Goal: Task Accomplishment & Management: Complete application form

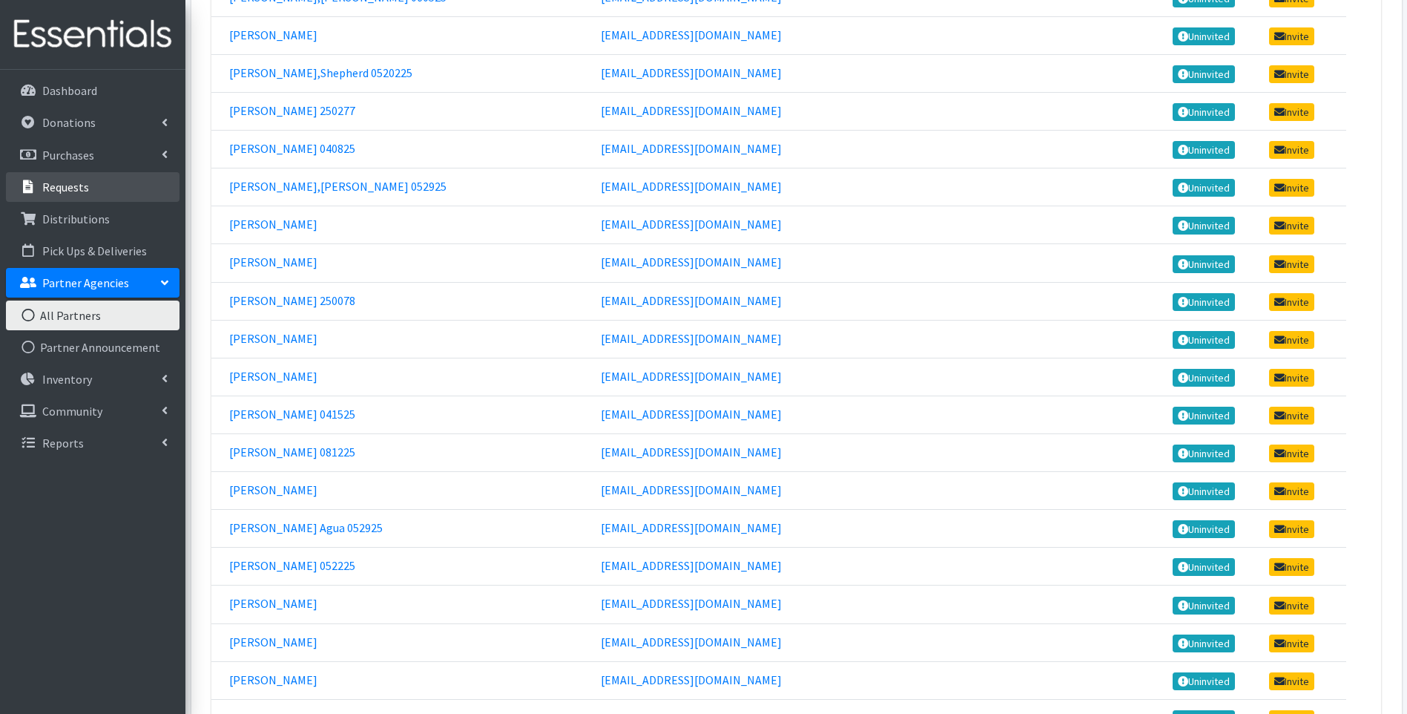
scroll to position [6257, 0]
click at [93, 126] on link "Donations" at bounding box center [93, 123] width 174 height 30
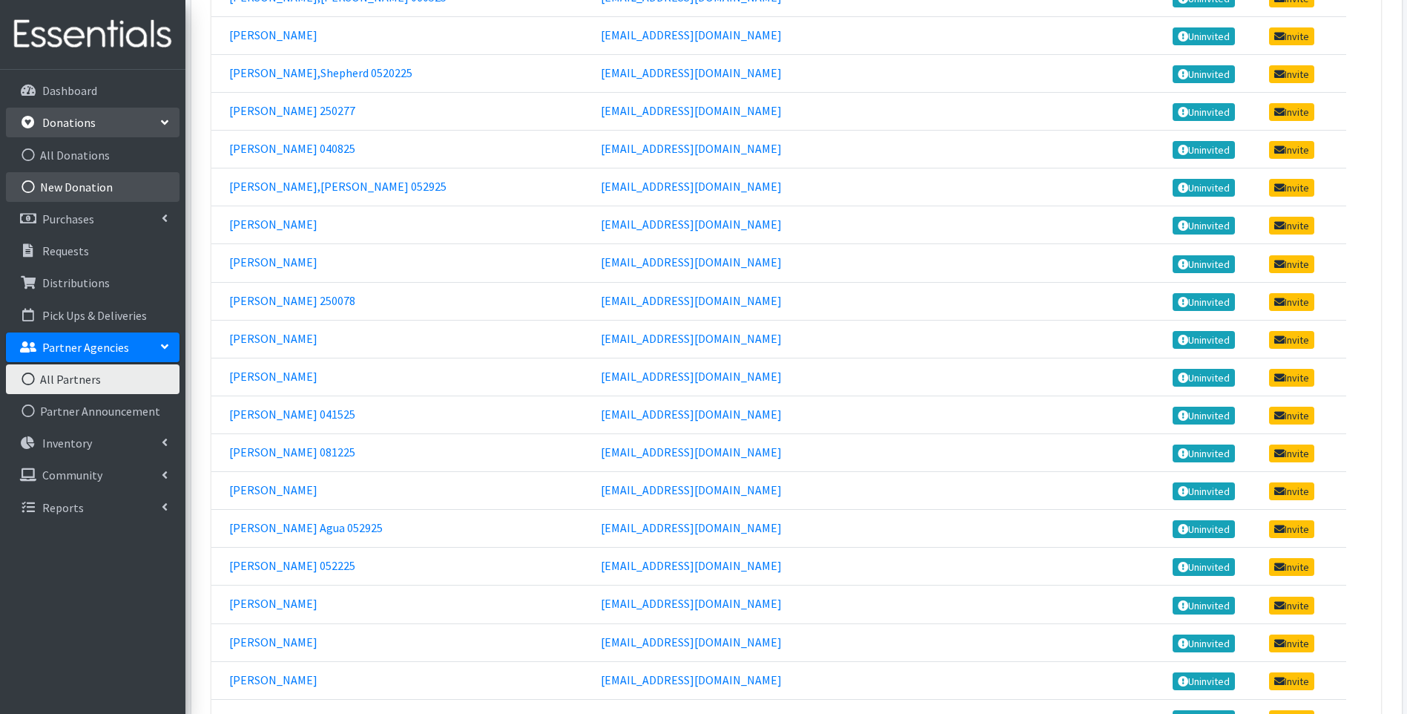
click at [112, 177] on link "New Donation" at bounding box center [93, 187] width 174 height 30
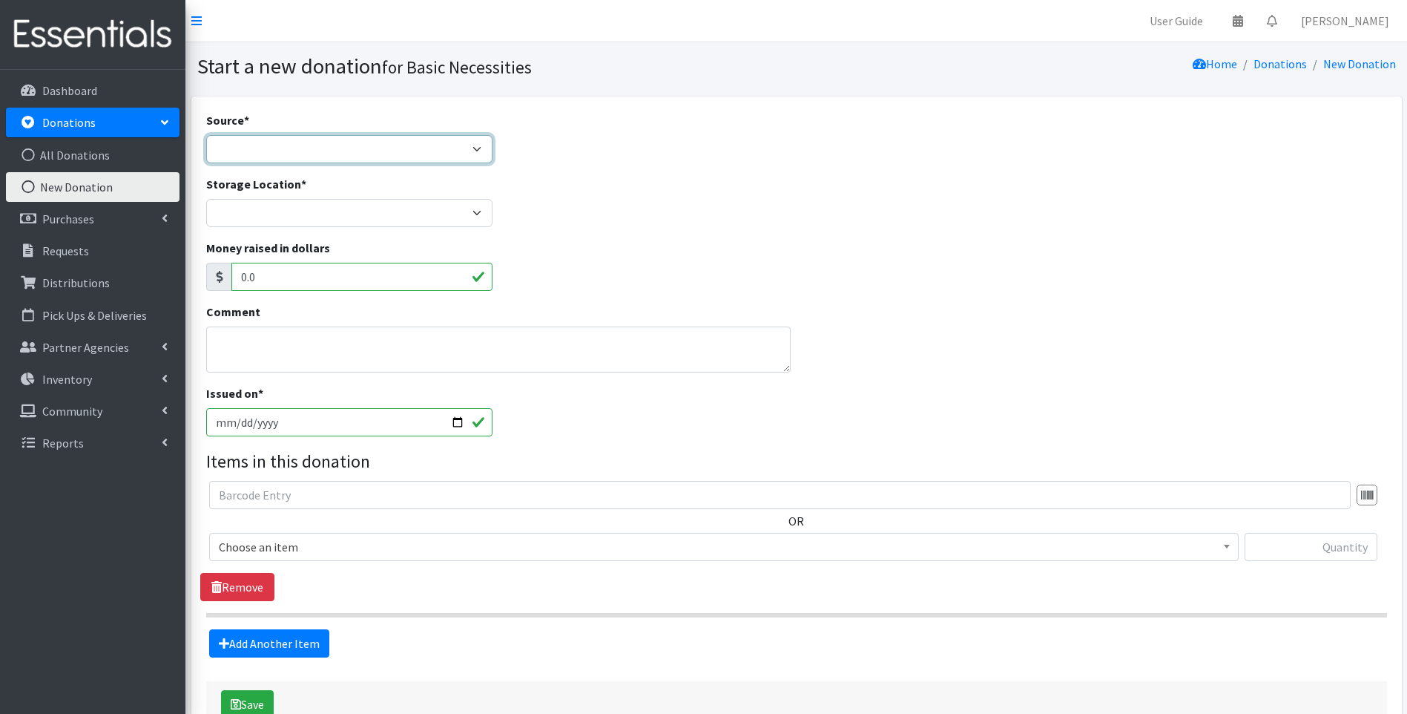
click at [211, 151] on select "Product Drive Manufacturer Donation Site Misc. Donation" at bounding box center [349, 149] width 287 height 28
select select "Misc. Donation"
click at [206, 135] on select "Product Drive Manufacturer Donation Site Misc. Donation" at bounding box center [349, 149] width 287 height 28
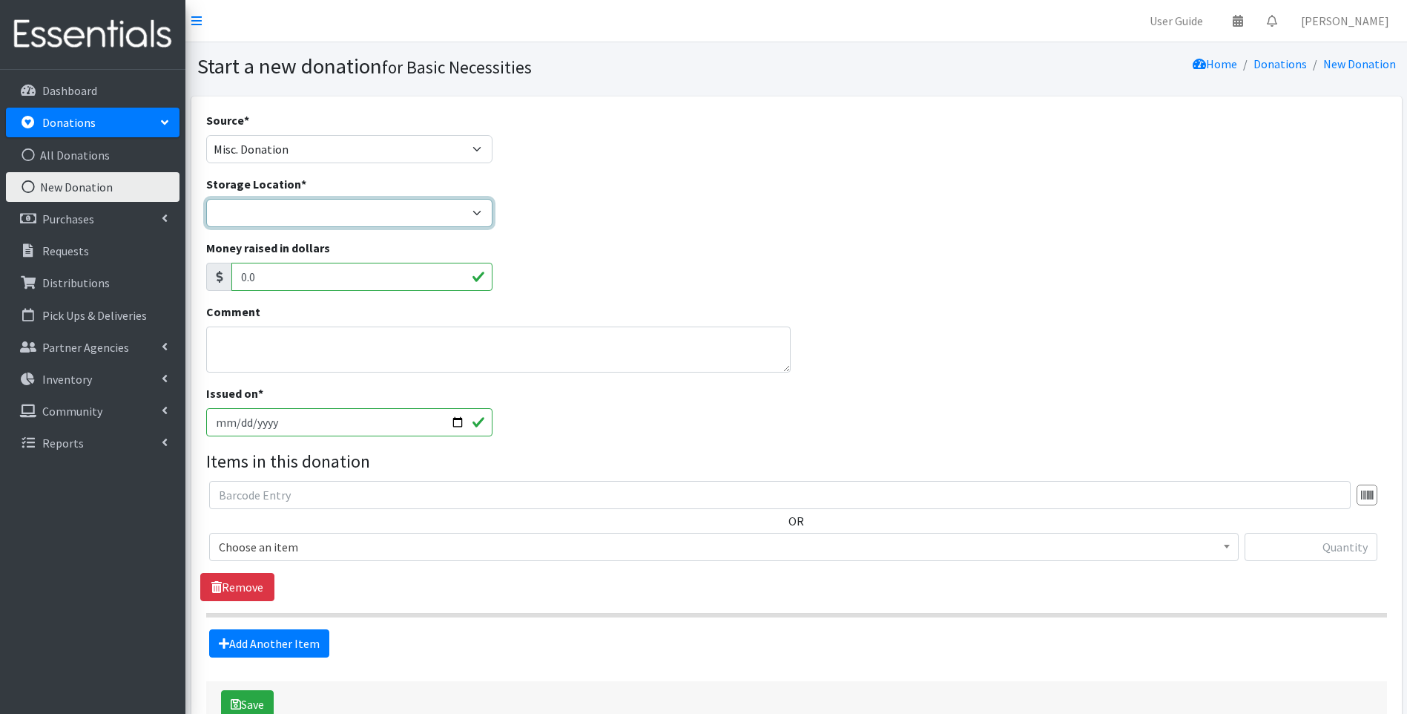
click at [305, 204] on select "Bank Bank (Grants) Main storage (Storage Sense) Office" at bounding box center [349, 213] width 287 height 28
select select "195"
click at [206, 199] on select "Bank Bank (Grants) Main storage (Storage Sense) Office" at bounding box center [349, 213] width 287 height 28
click at [236, 412] on input "2025-08-18" at bounding box center [349, 422] width 287 height 28
click at [1308, 550] on input "text" at bounding box center [1311, 547] width 133 height 28
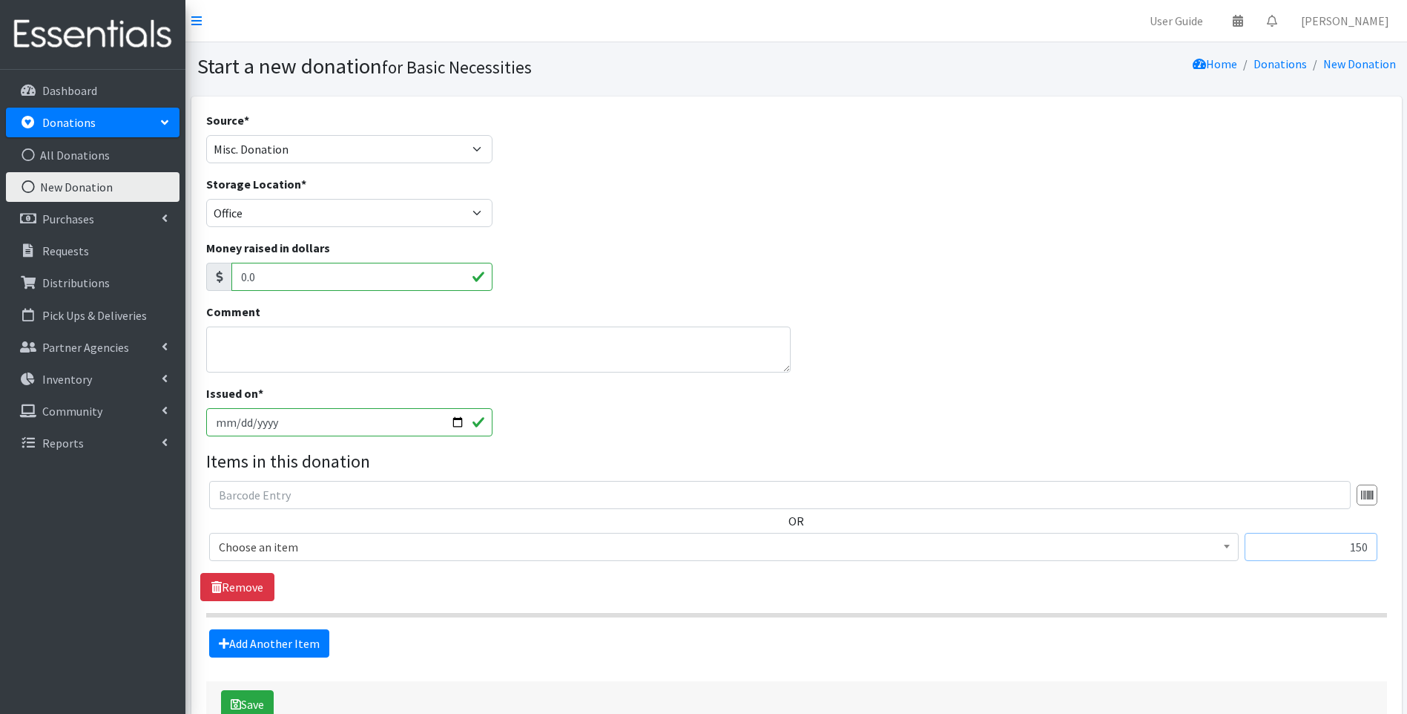
type input "150"
click at [391, 544] on span "Choose an item" at bounding box center [724, 546] width 1010 height 21
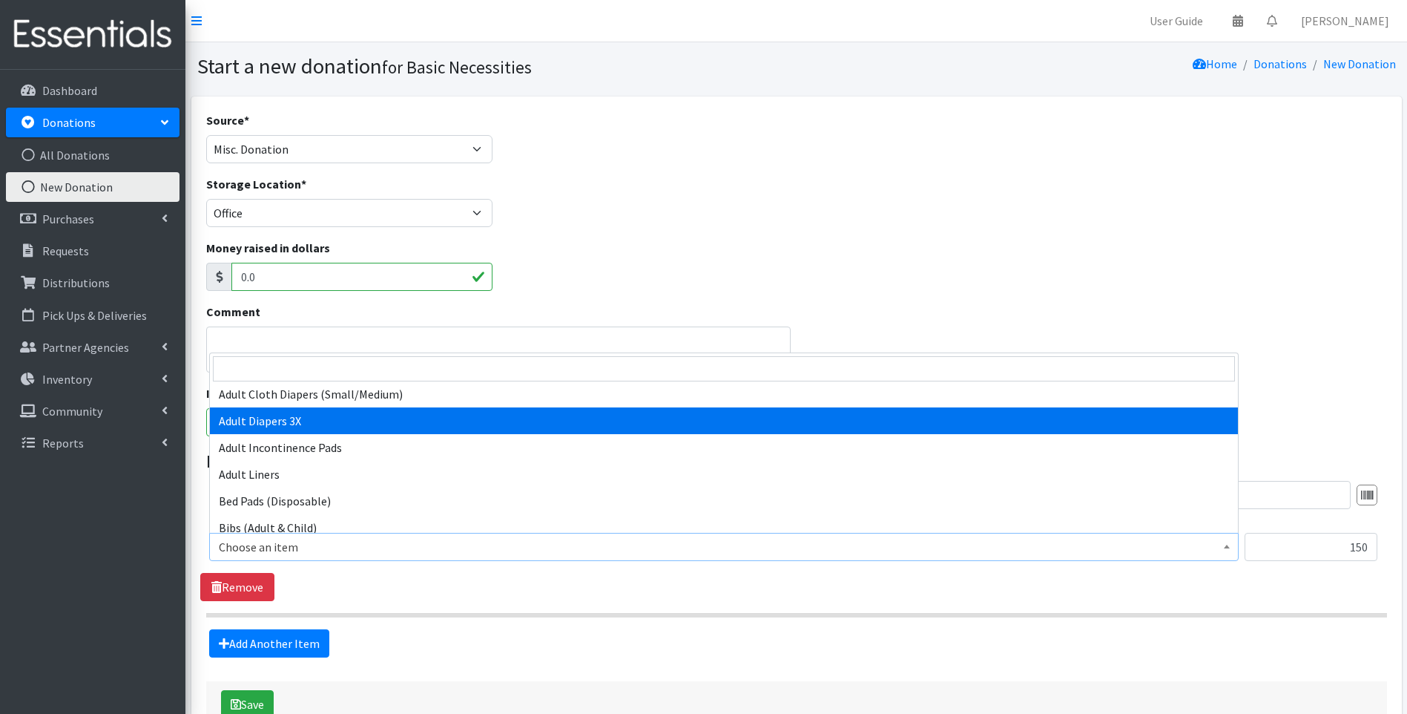
scroll to position [223, 0]
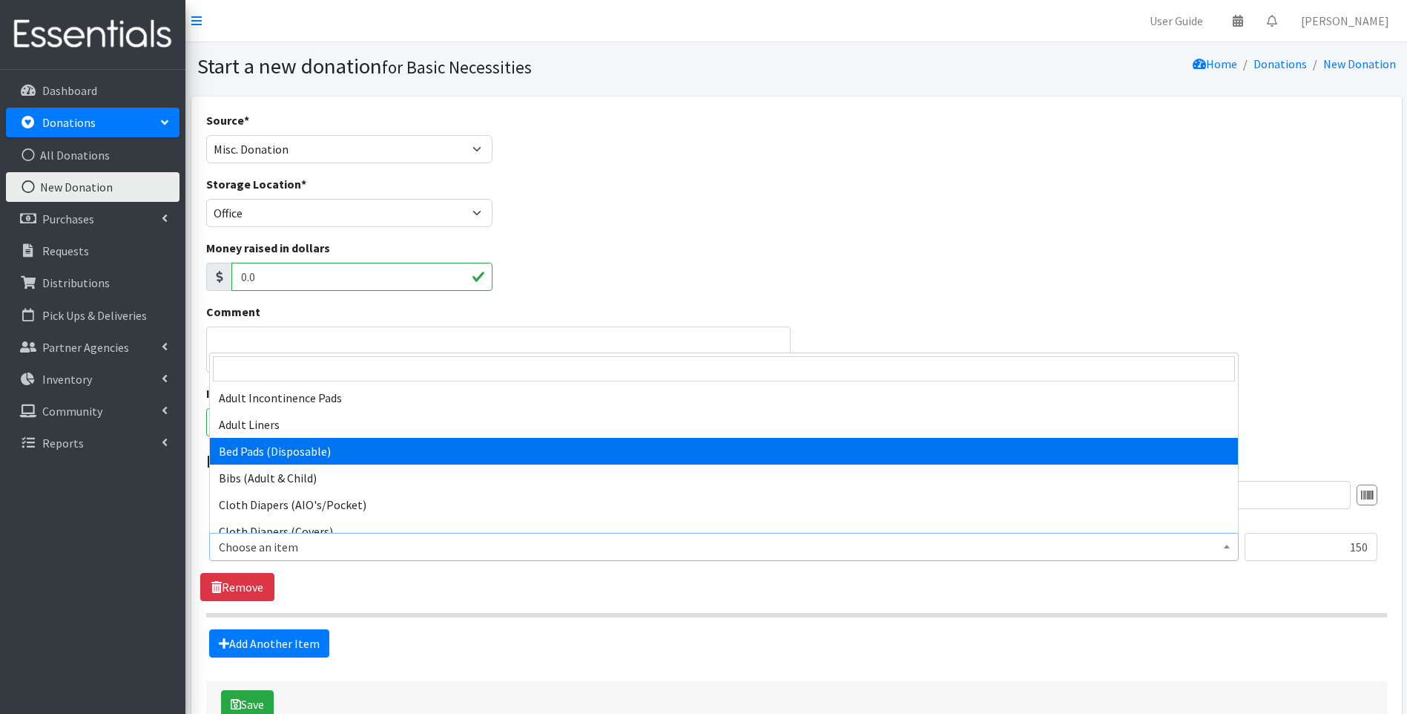
select select "6154"
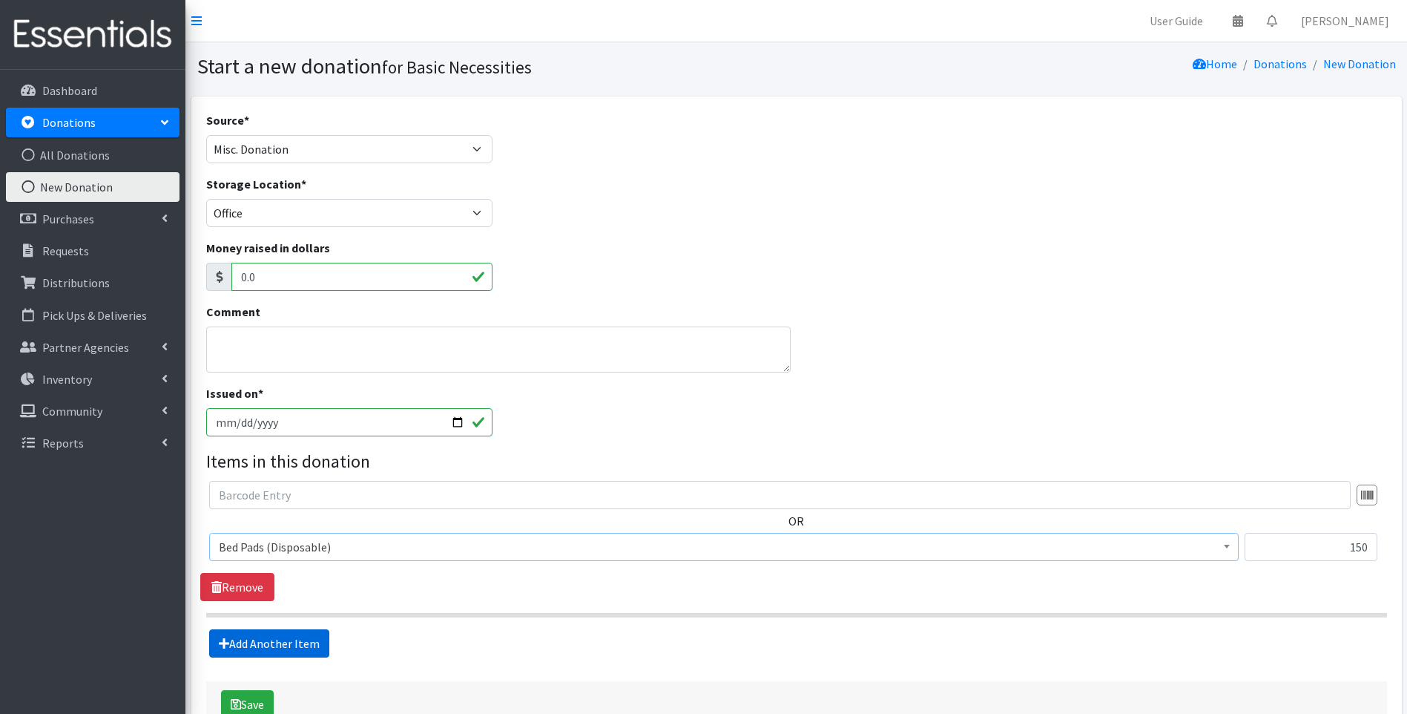
click at [288, 630] on link "Add Another Item" at bounding box center [269, 643] width 120 height 28
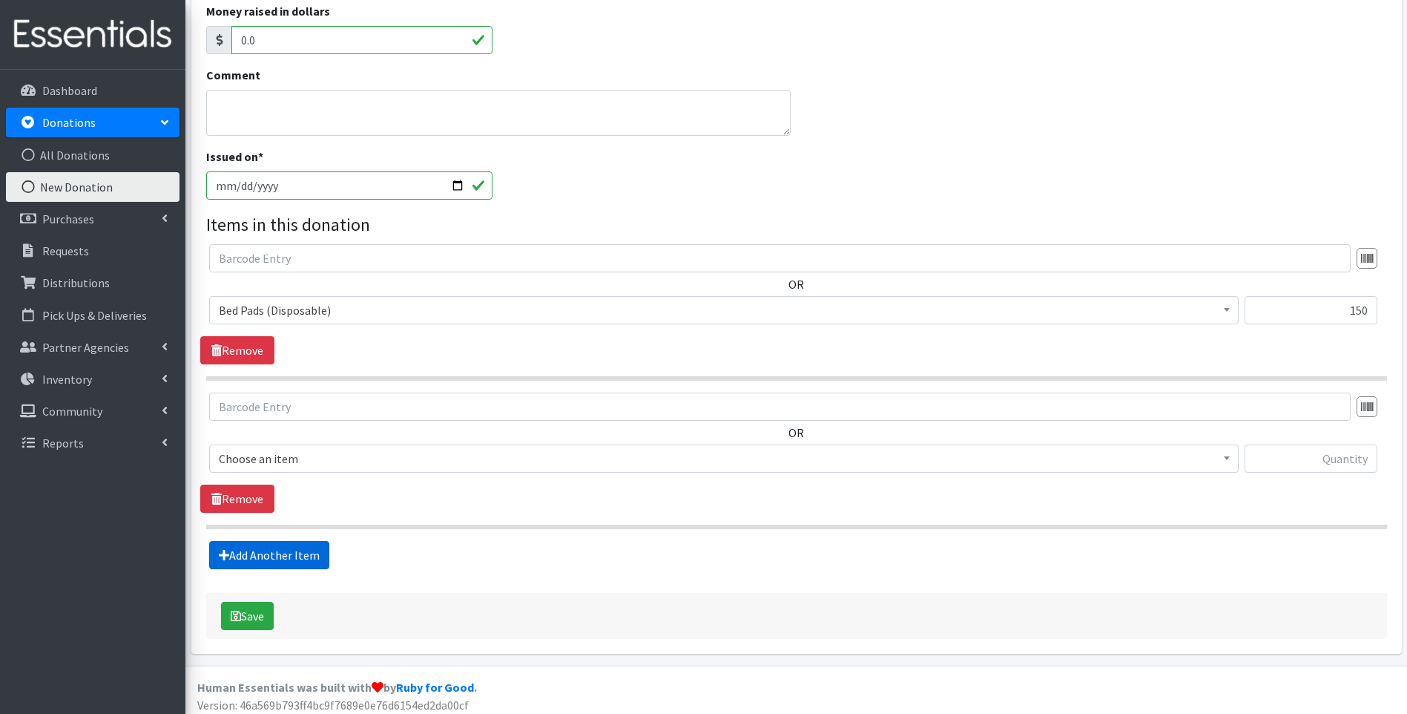
scroll to position [244, 0]
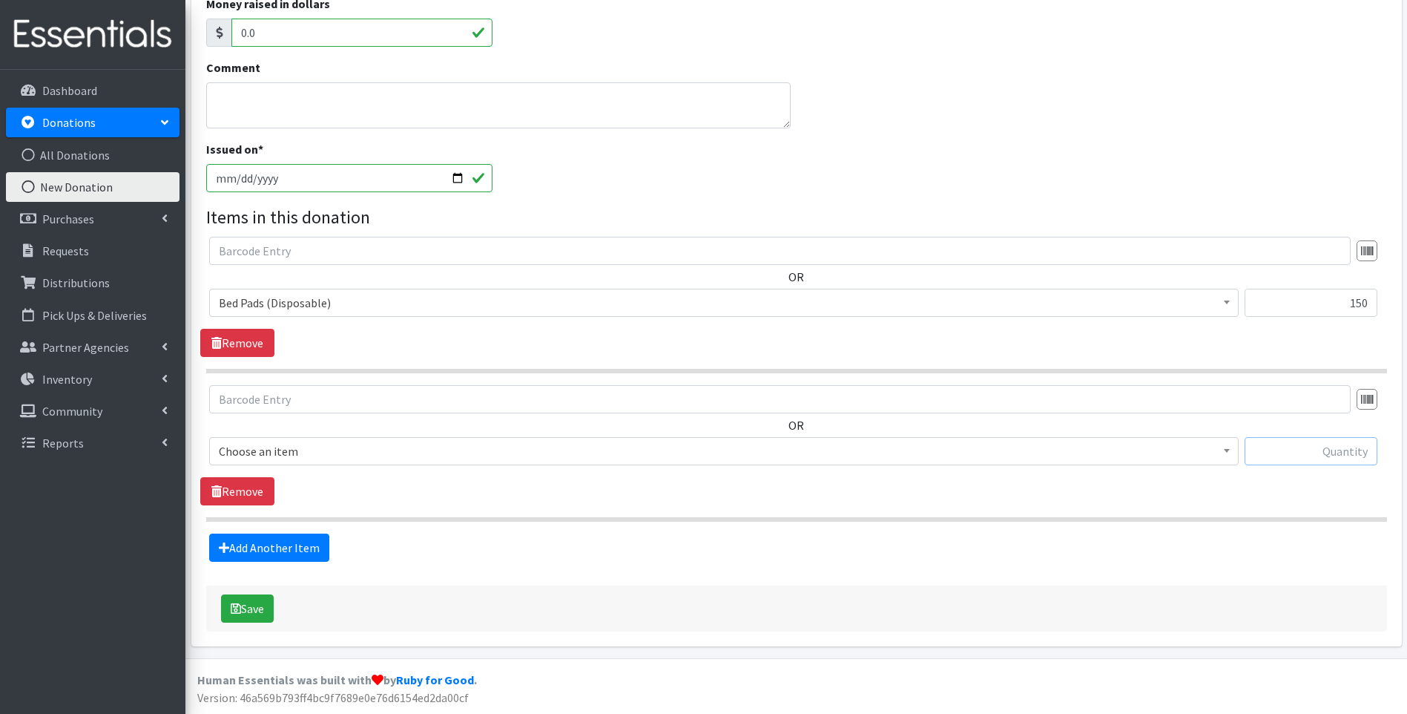
click at [1350, 463] on input "text" at bounding box center [1311, 451] width 133 height 28
type input "144"
click at [350, 443] on span "Choose an item" at bounding box center [724, 451] width 1010 height 21
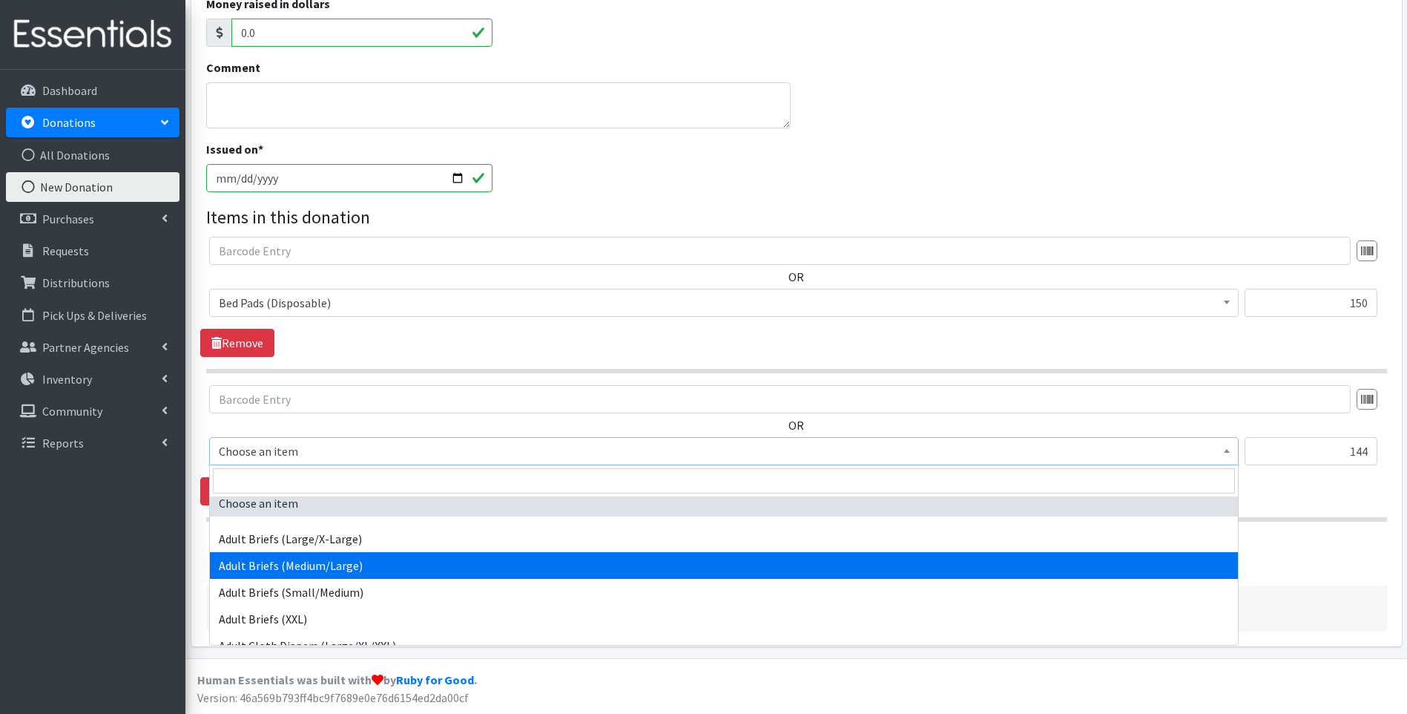
scroll to position [0, 0]
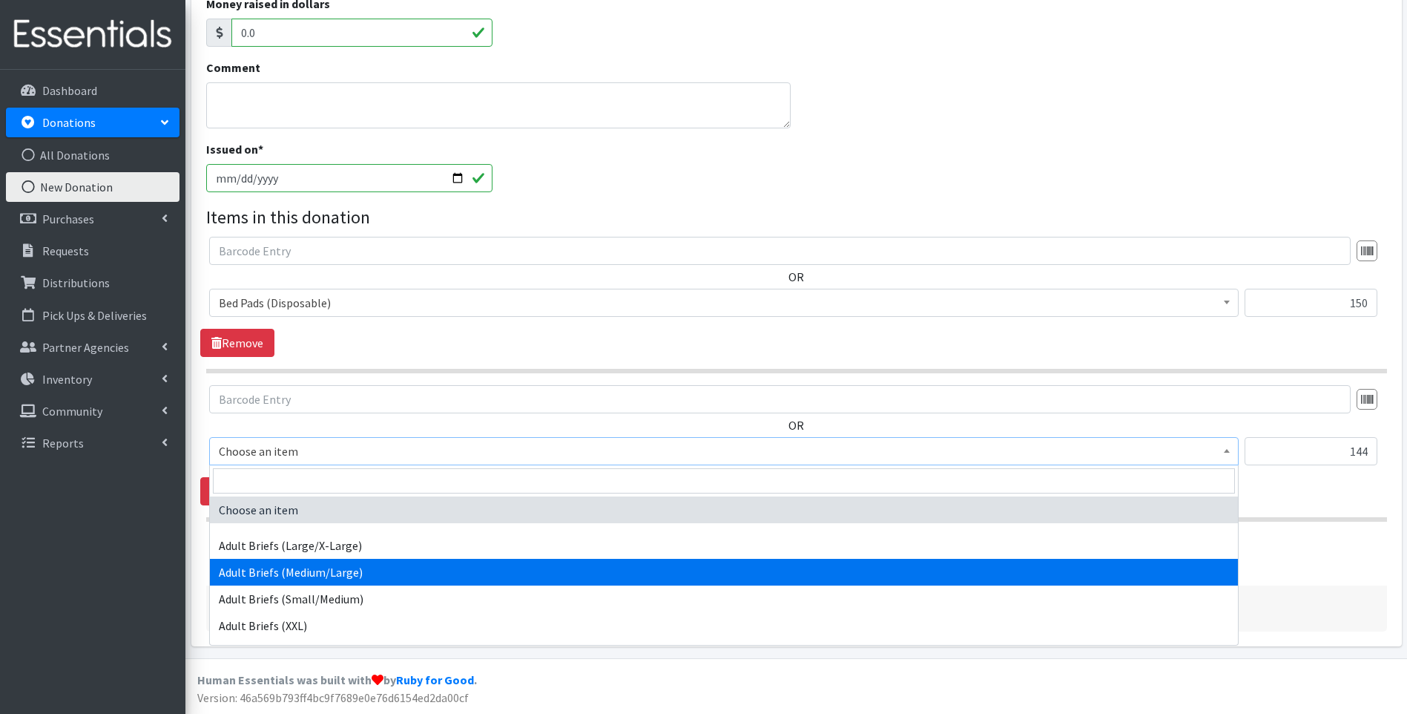
select select "6129"
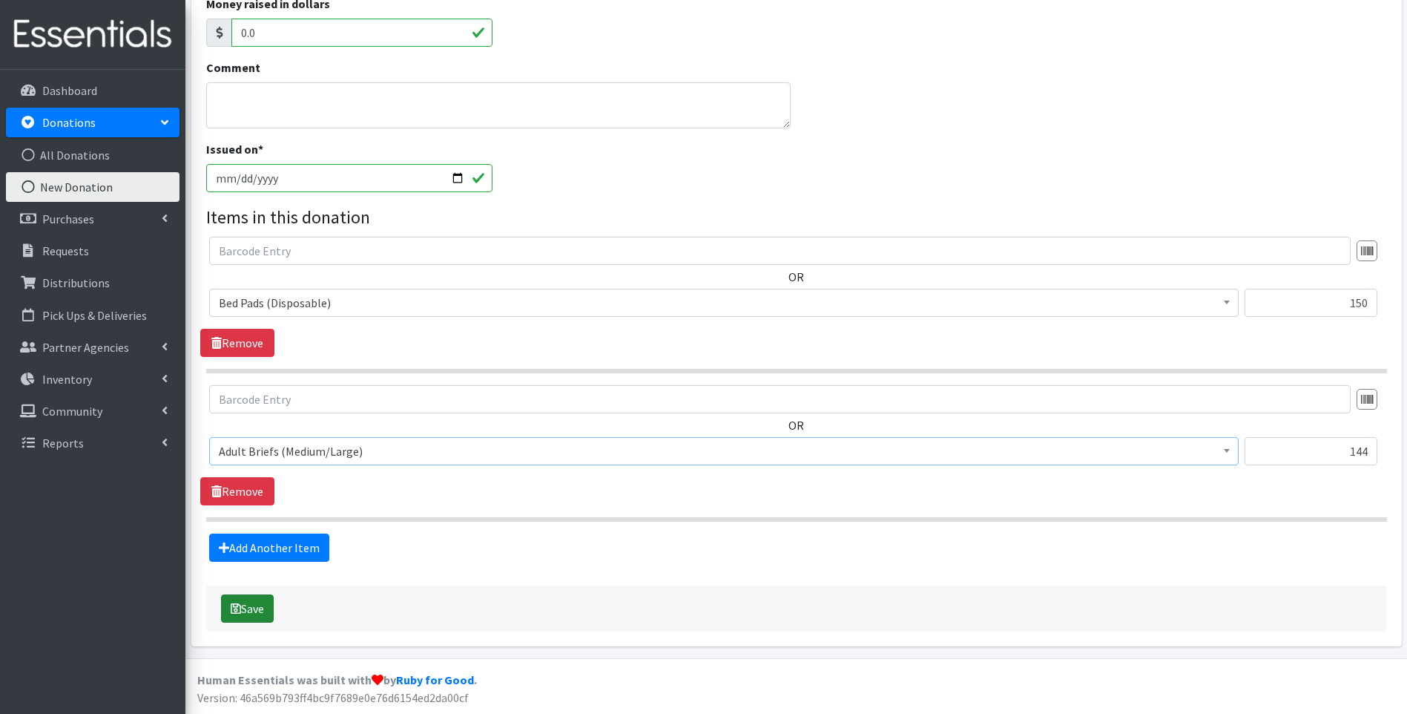
click at [260, 617] on button "Save" at bounding box center [247, 608] width 53 height 28
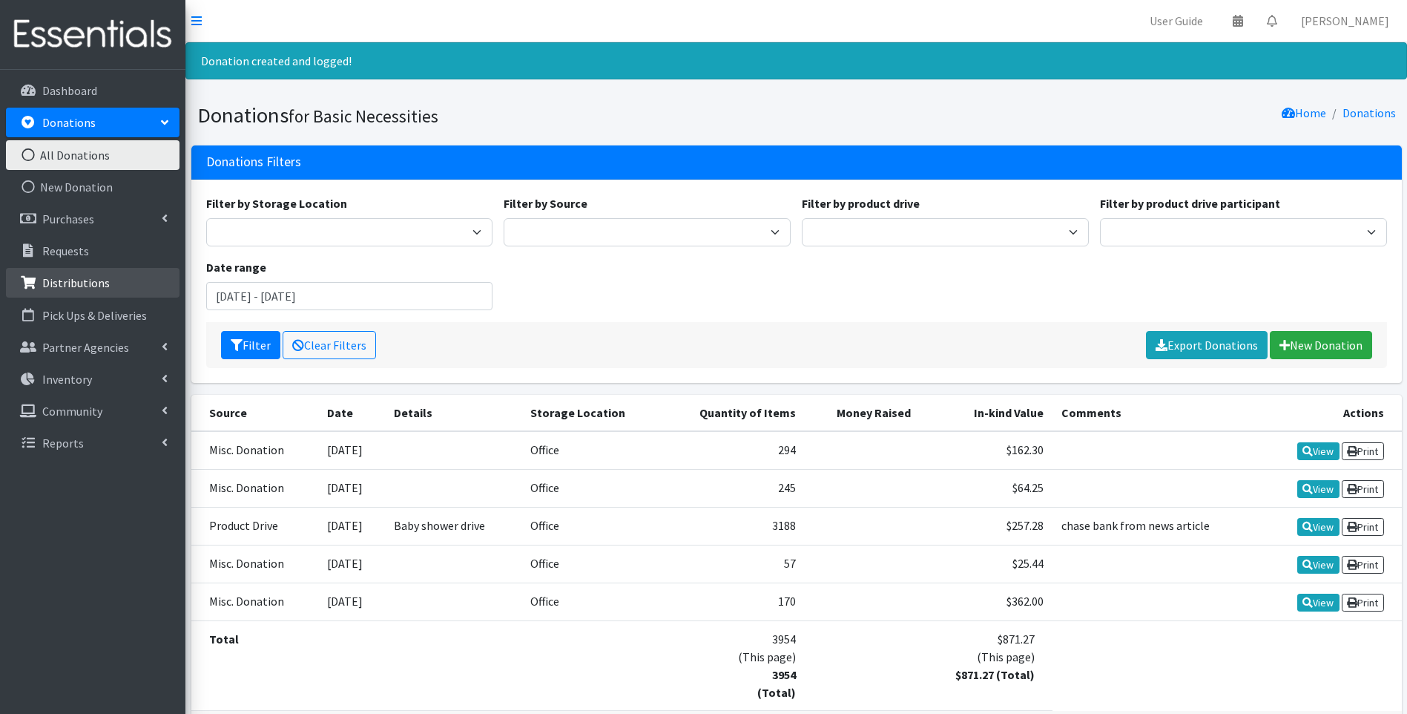
click at [130, 289] on link "Distributions" at bounding box center [93, 283] width 174 height 30
